Goal: Task Accomplishment & Management: Use online tool/utility

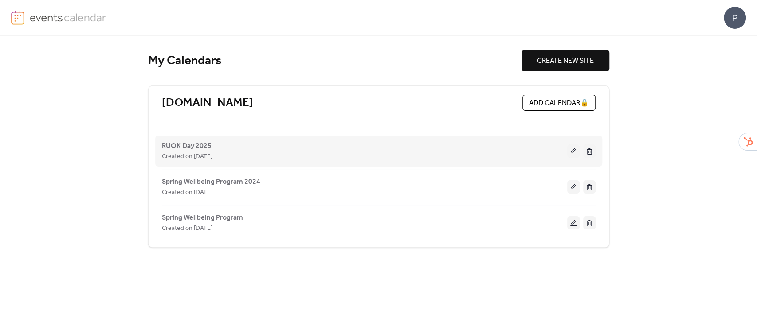
click at [575, 153] on button at bounding box center [573, 151] width 12 height 13
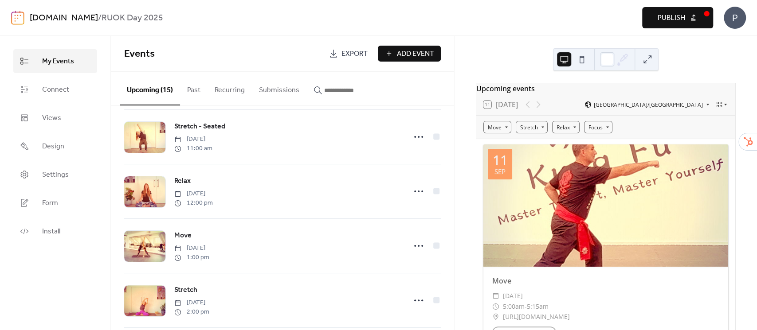
scroll to position [414, 0]
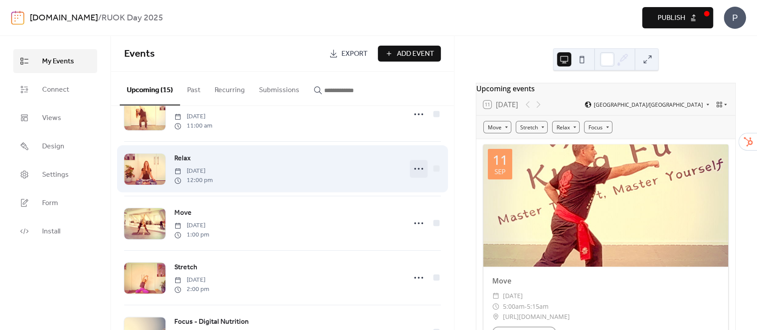
click at [418, 168] on icon at bounding box center [419, 169] width 14 height 14
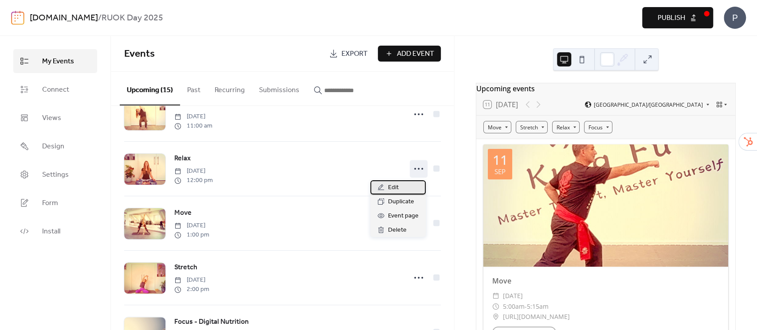
click at [406, 187] on div "Edit" at bounding box center [397, 188] width 55 height 14
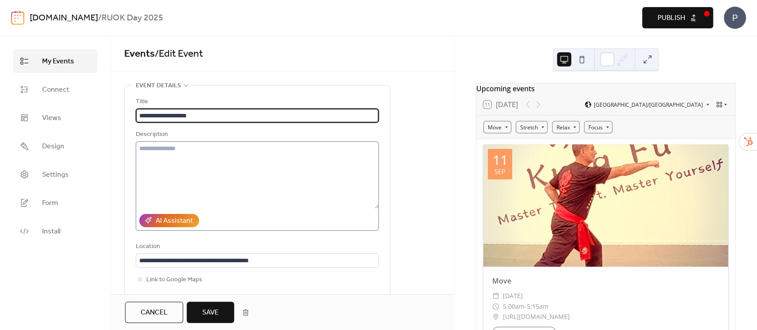
type input "**********"
click at [159, 153] on textarea at bounding box center [257, 174] width 243 height 67
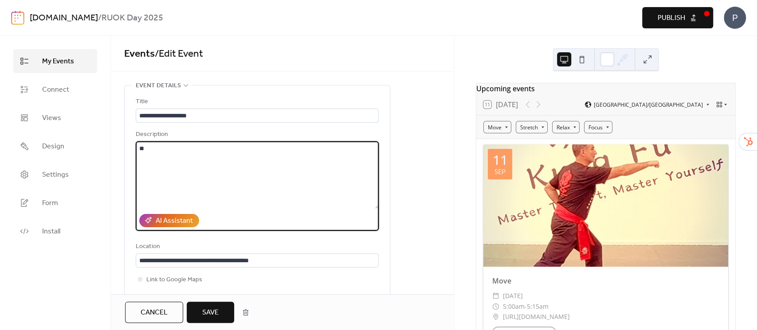
type textarea "*"
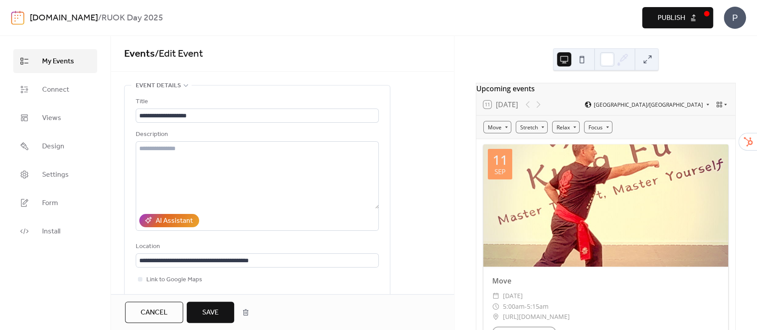
click at [214, 310] on span "Save" at bounding box center [210, 313] width 16 height 11
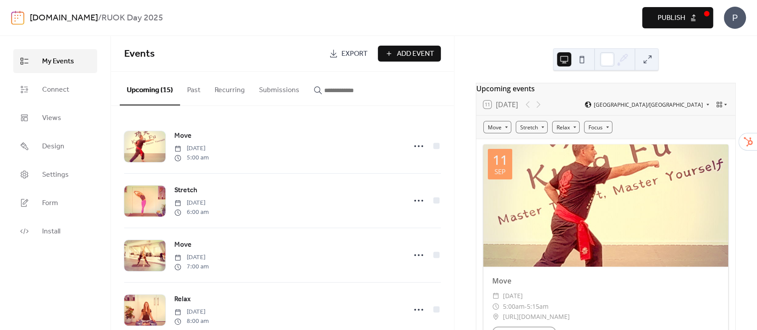
click at [673, 20] on span "Publish" at bounding box center [671, 18] width 27 height 11
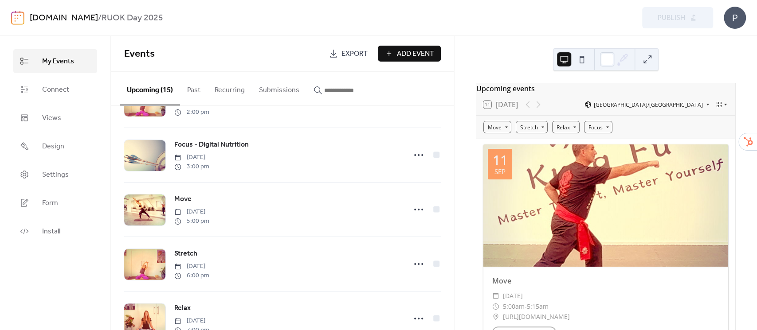
scroll to position [473, 0]
